Goal: Complete application form: Complete application form

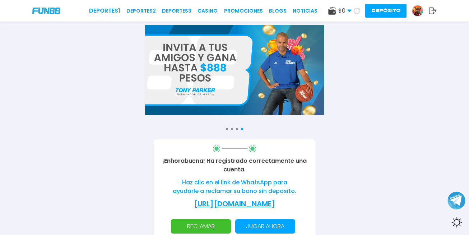
click at [417, 12] on img at bounding box center [417, 10] width 11 height 11
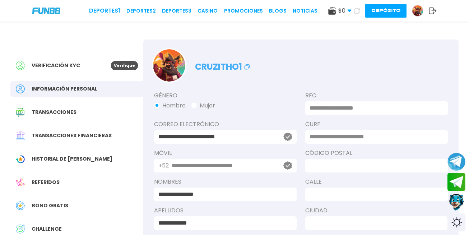
click at [432, 11] on icon at bounding box center [433, 10] width 8 height 7
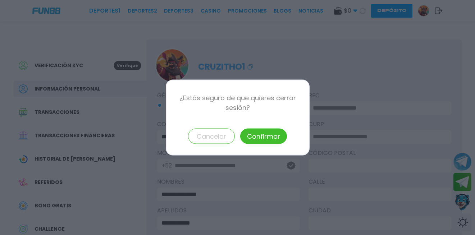
click at [253, 135] on button "Confirmar" at bounding box center [263, 136] width 47 height 15
